Goal: Information Seeking & Learning: Learn about a topic

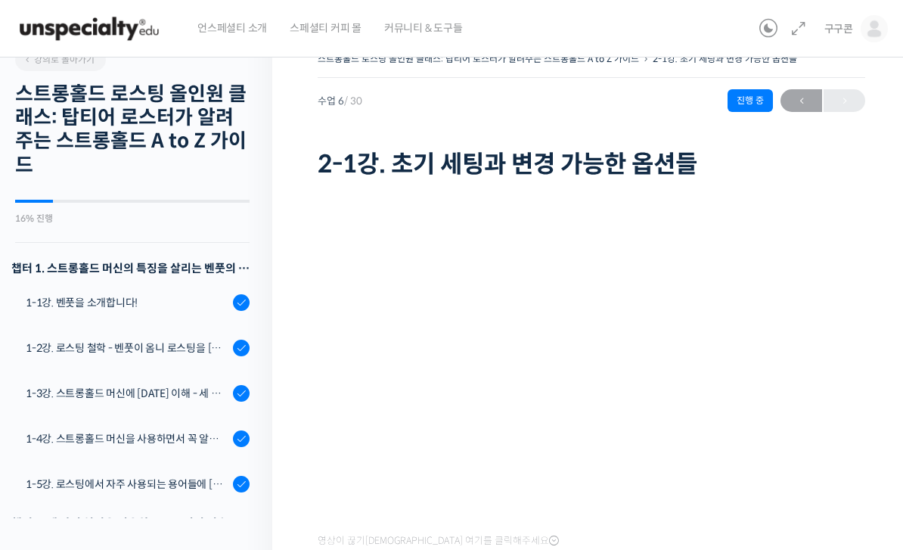
scroll to position [470, 0]
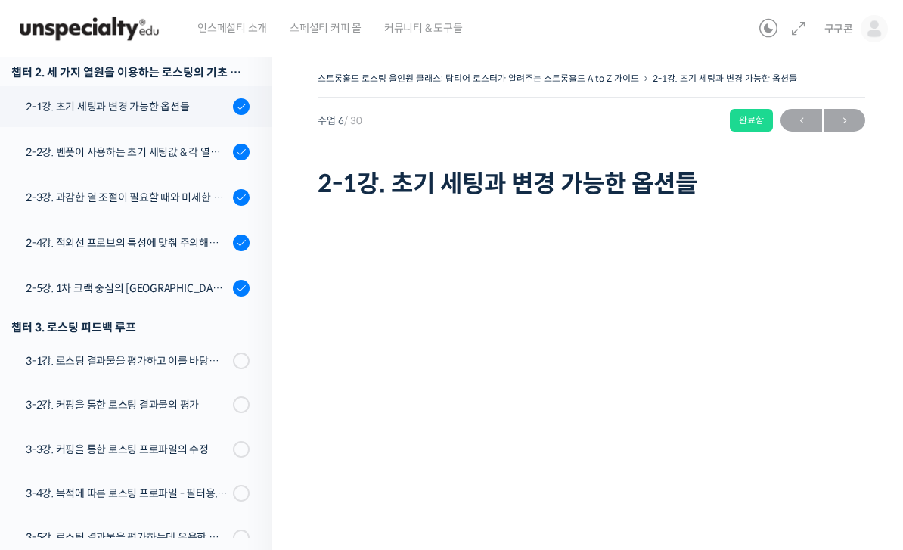
scroll to position [20, 0]
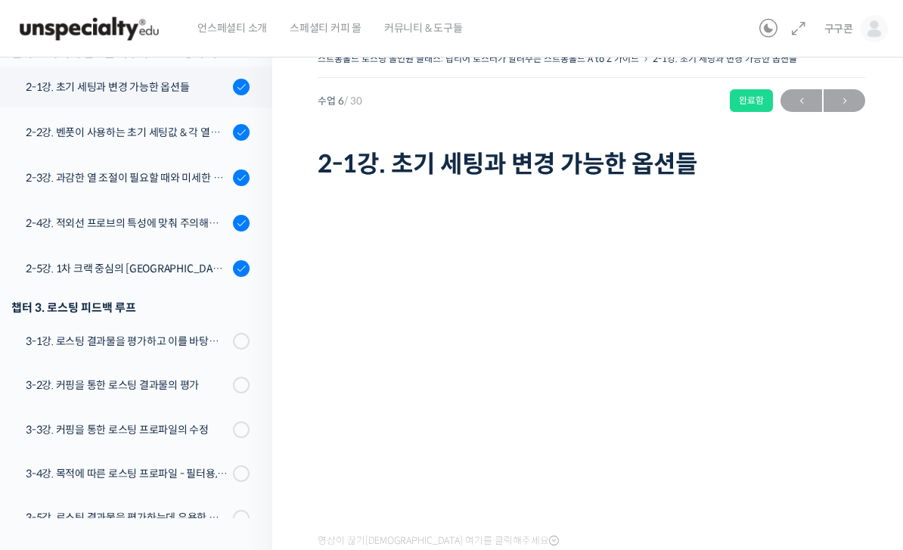
click at [59, 265] on div "2-5강. 1차 크랙 중심의 [GEOGRAPHIC_DATA]에 관하여" at bounding box center [127, 268] width 203 height 17
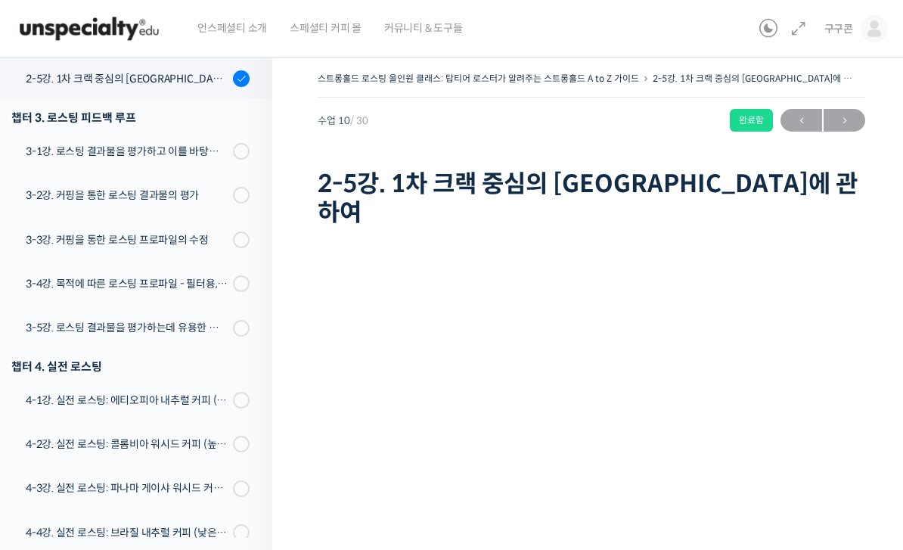
scroll to position [91, 0]
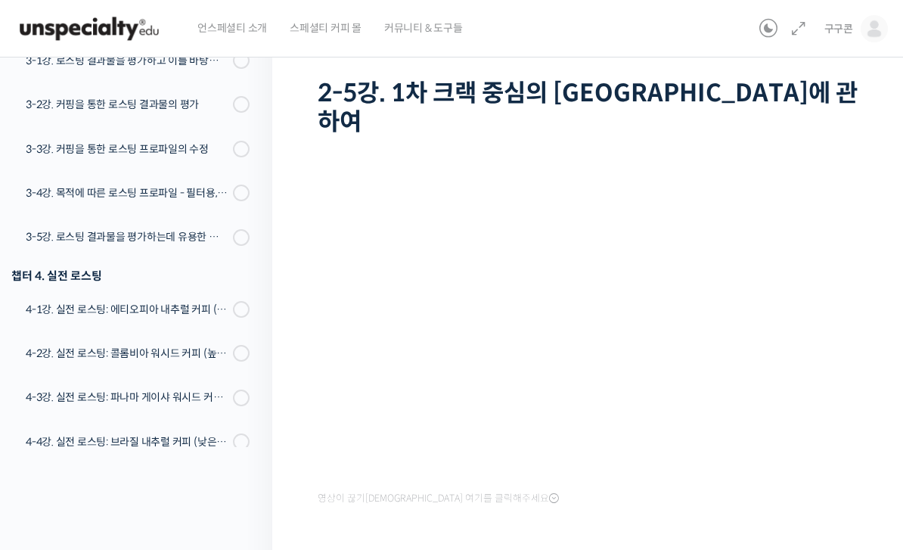
click at [856, 453] on div "영상이 끊기[DEMOGRAPHIC_DATA] 여기를 클릭해주세요" at bounding box center [592, 340] width 548 height 337
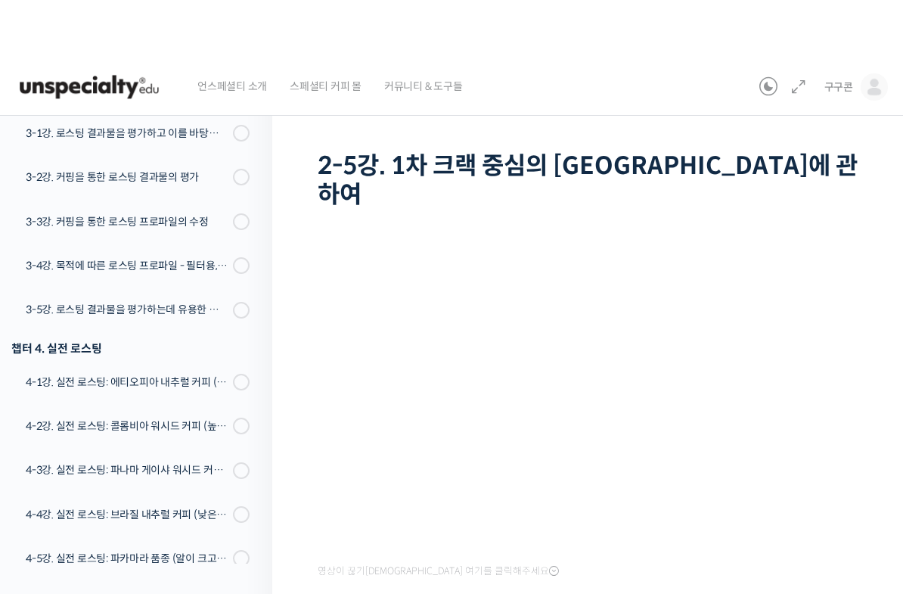
scroll to position [18, 0]
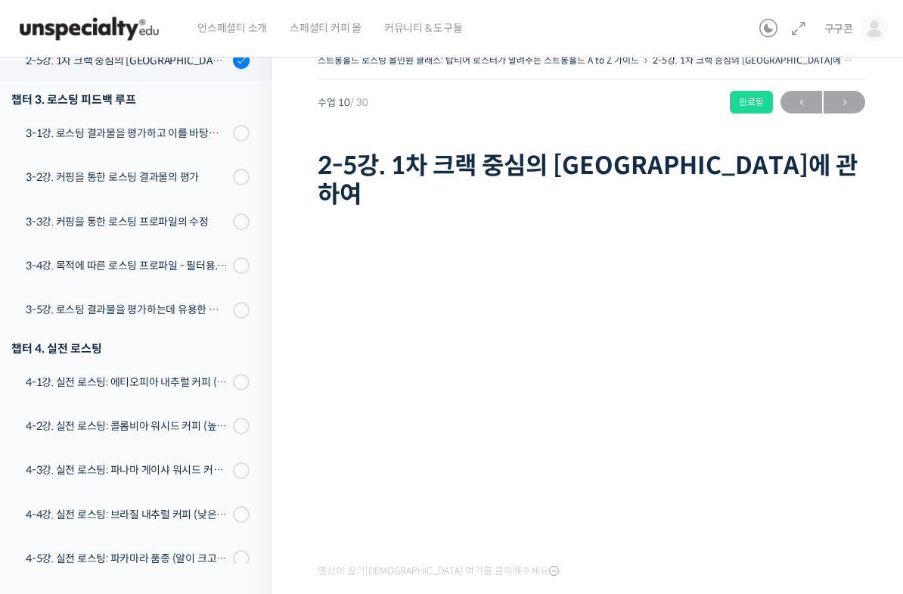
click at [37, 549] on html "언스페셜티 소개 스페셜티 커피 몰 커뮤니티 & 도구들 구구콘 구구콘 @refined.si1718109179 내가 등록한 강의 나의 자격증 수강…" at bounding box center [451, 279] width 903 height 594
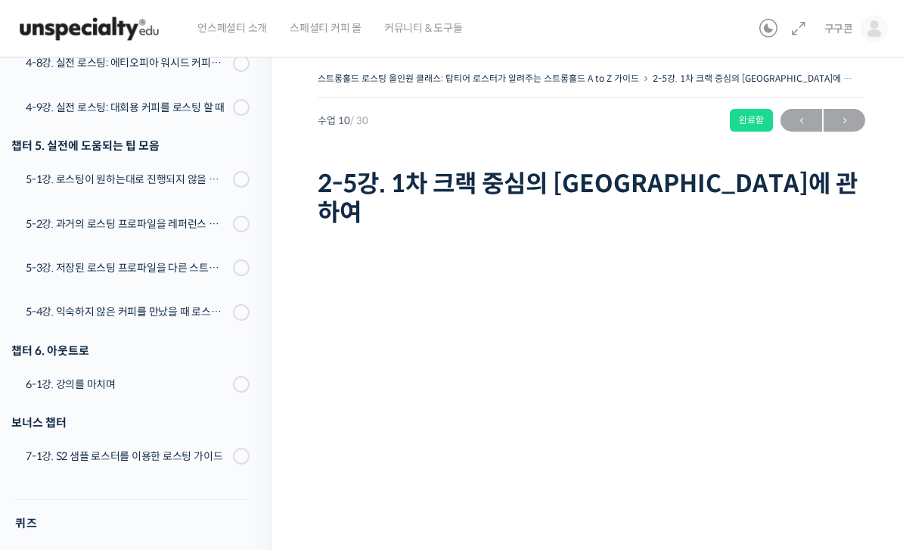
scroll to position [1324, 0]
click at [157, 449] on div "7-1강. S2 샘플 로스터를 이용한 로스팅 가이드" at bounding box center [127, 457] width 203 height 17
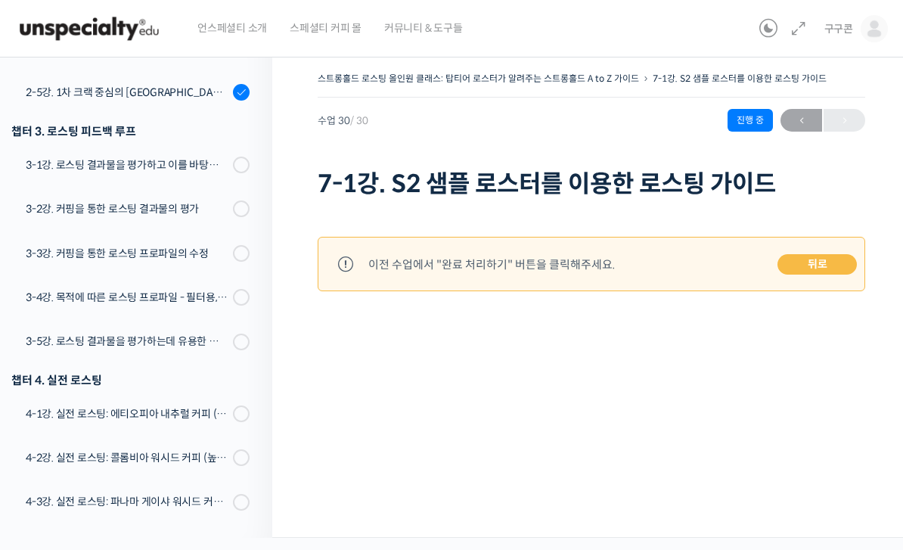
scroll to position [666, 0]
click at [85, 169] on div "3-1강. 로스팅 결과물을 평가하고 이를 바탕으로 프로파일을 설계하는 방법" at bounding box center [127, 165] width 203 height 17
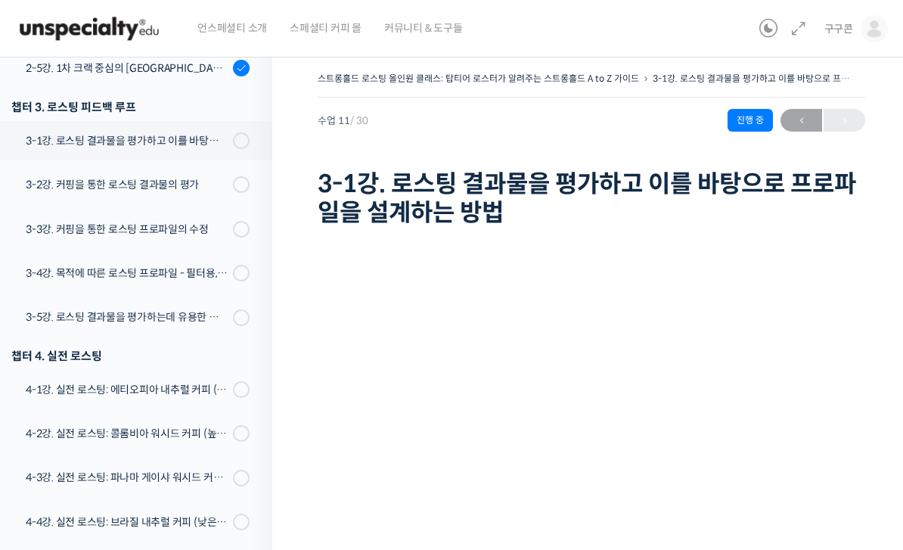
scroll to position [725, 0]
